Goal: Find specific page/section: Find specific page/section

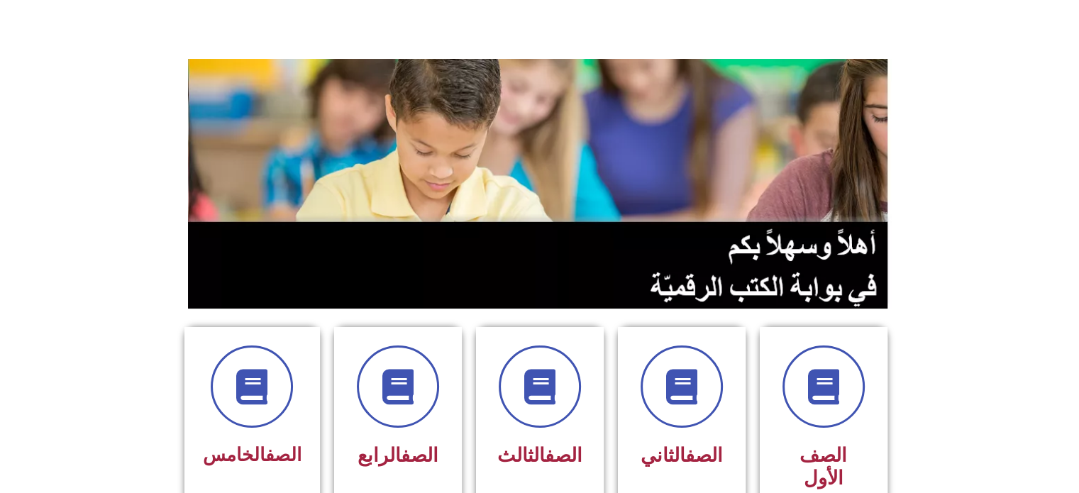
scroll to position [426, 0]
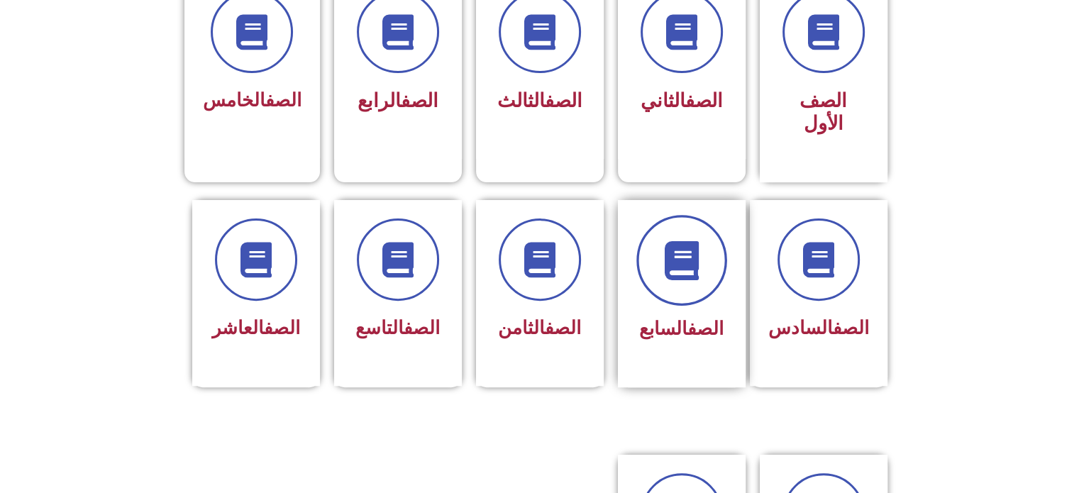
click at [684, 241] on icon at bounding box center [681, 260] width 39 height 39
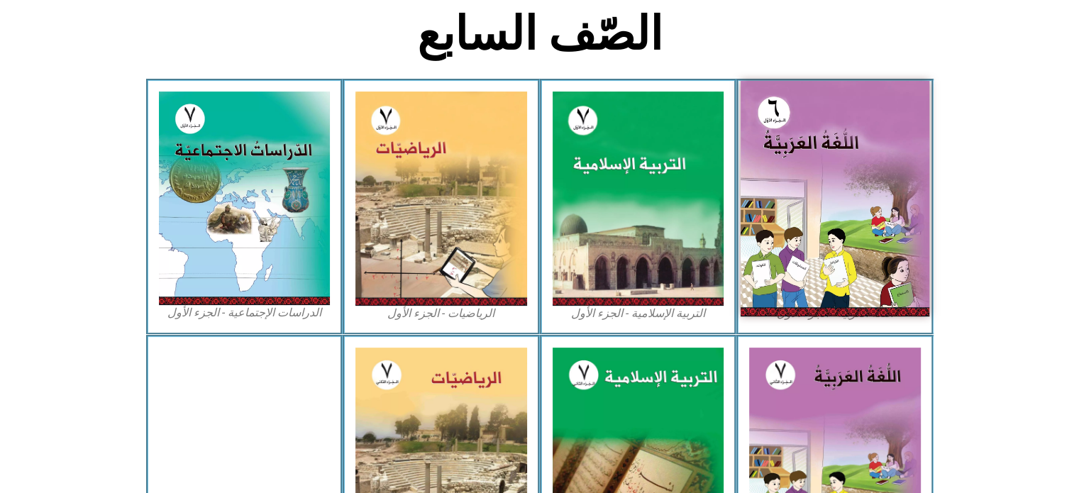
scroll to position [426, 0]
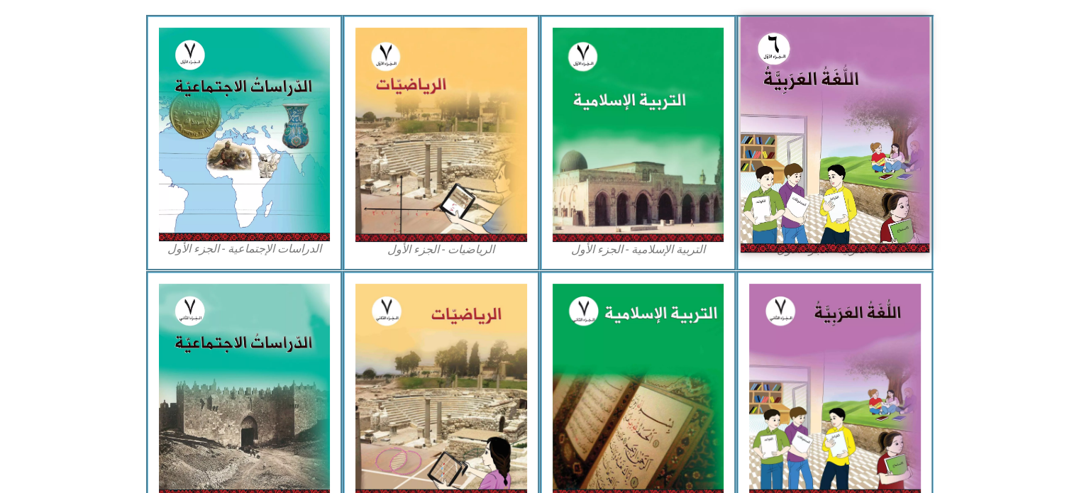
click at [841, 185] on img at bounding box center [835, 135] width 189 height 236
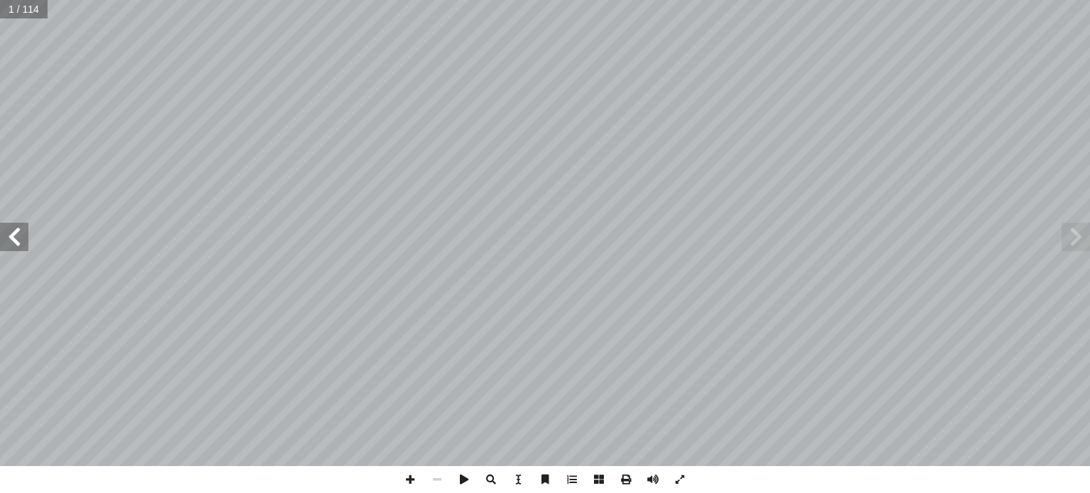
click at [21, 239] on span at bounding box center [14, 237] width 28 height 28
click at [21, 241] on span at bounding box center [14, 237] width 28 height 28
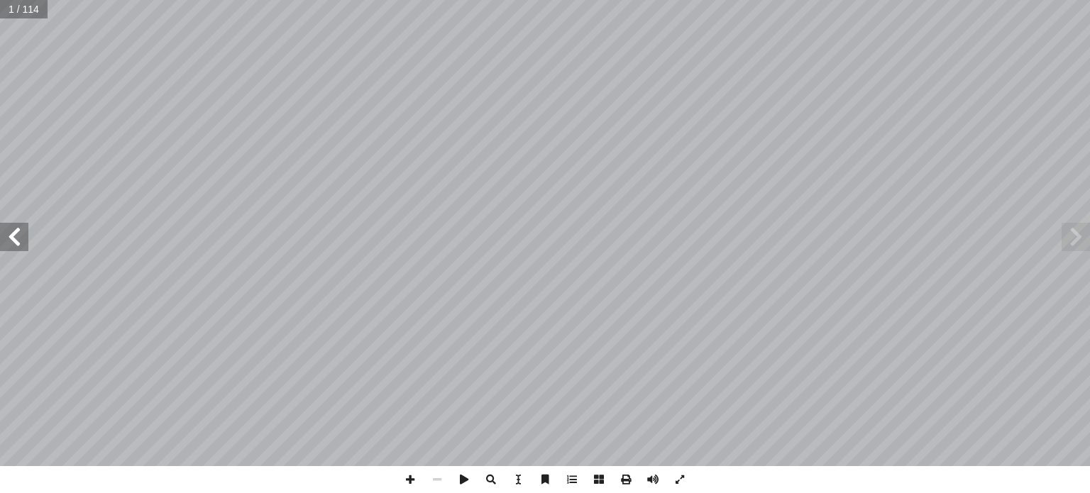
click at [21, 241] on span at bounding box center [14, 237] width 28 height 28
